Goal: Task Accomplishment & Management: Manage account settings

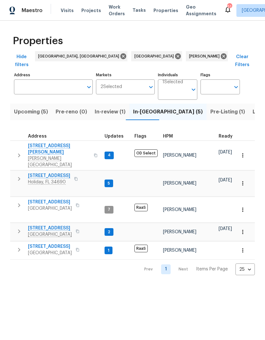
click at [253, 107] on span "Listed (42)" at bounding box center [267, 111] width 28 height 9
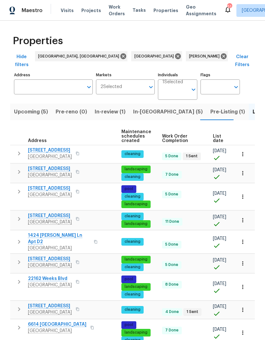
scroll to position [0, 93]
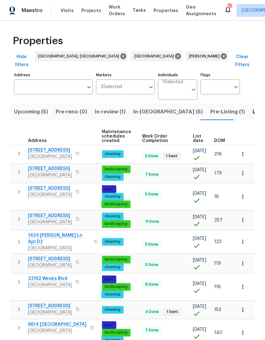
click at [221, 139] on span "DOM" at bounding box center [219, 141] width 11 height 4
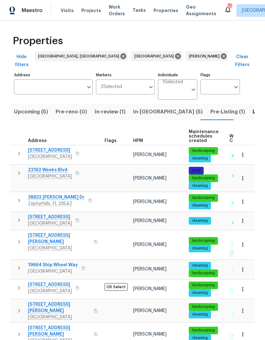
click at [35, 81] on input "Address" at bounding box center [48, 86] width 69 height 15
type input "34434"
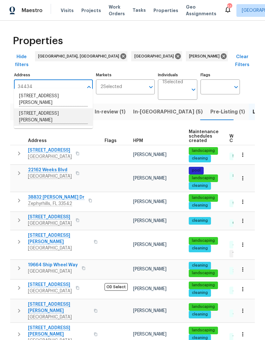
click at [27, 118] on li "[STREET_ADDRESS][PERSON_NAME]" at bounding box center [53, 116] width 79 height 17
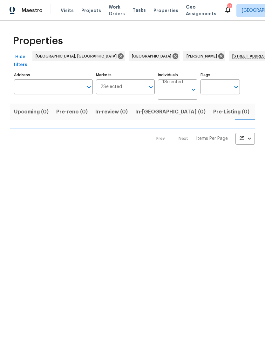
type input "[STREET_ADDRESS][PERSON_NAME]"
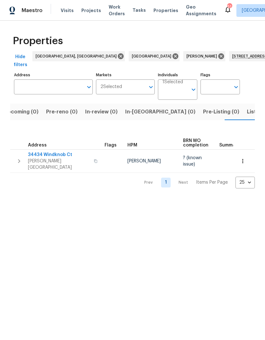
scroll to position [0, 10]
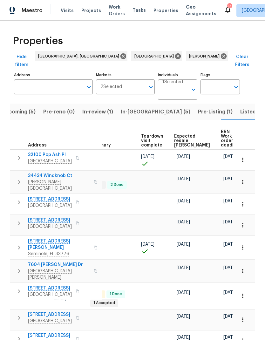
scroll to position [0, 139]
click at [240, 107] on span "Listed (42)" at bounding box center [254, 111] width 28 height 9
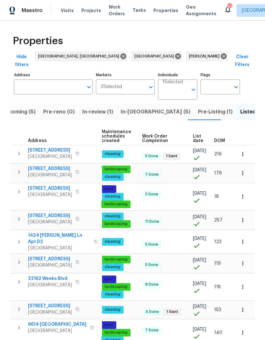
scroll to position [0, 93]
click at [223, 139] on span "DOM" at bounding box center [219, 141] width 11 height 4
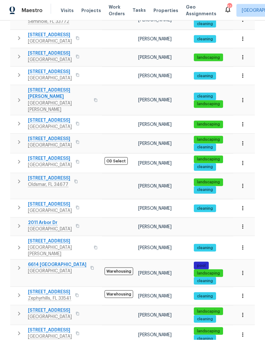
scroll to position [25, 0]
click at [22, 292] on icon "button" at bounding box center [19, 296] width 8 height 8
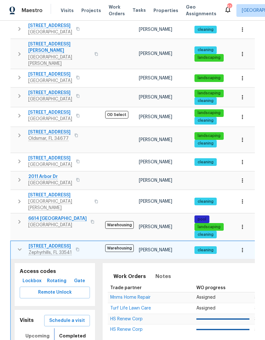
scroll to position [337, 0]
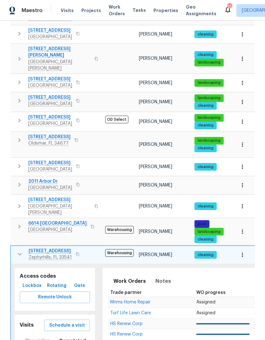
click at [22, 251] on icon "button" at bounding box center [20, 255] width 8 height 8
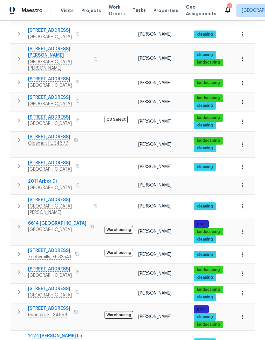
scroll to position [295, 0]
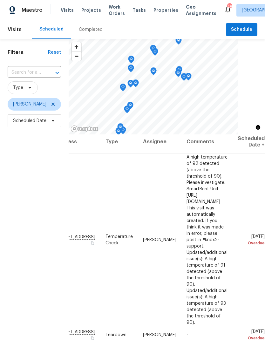
scroll to position [4, 52]
click at [0, 0] on icon at bounding box center [0, 0] width 0 height 0
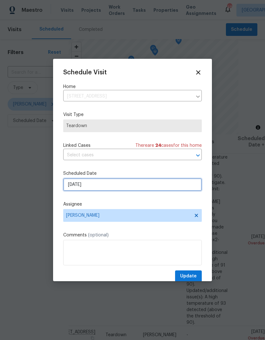
click at [66, 187] on input "8/11/2025" at bounding box center [132, 184] width 139 height 13
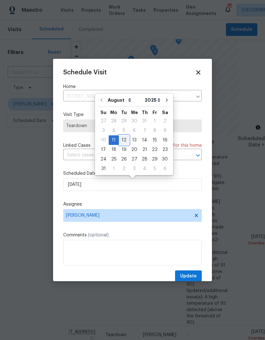
click at [123, 139] on div "12" at bounding box center [124, 140] width 10 height 9
type input "8/12/2025"
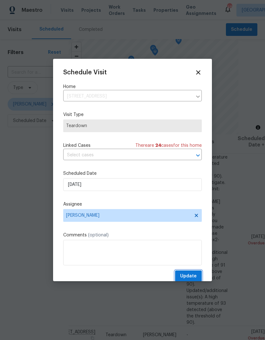
click at [191, 278] on span "Update" at bounding box center [188, 276] width 17 height 8
